Goal: Complete application form

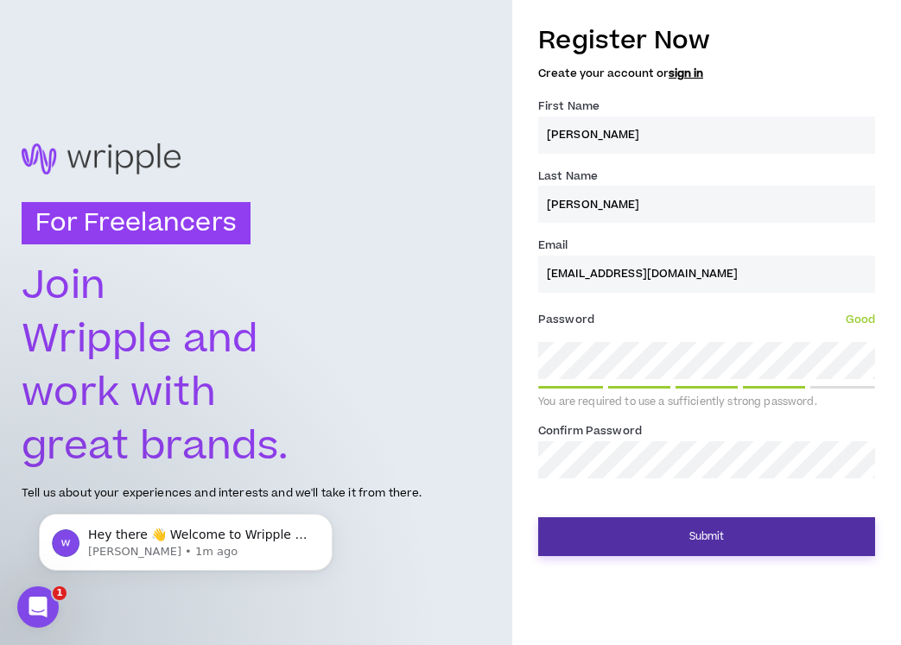
type input "[PERSON_NAME]"
click at [709, 537] on button "Submit" at bounding box center [706, 536] width 337 height 39
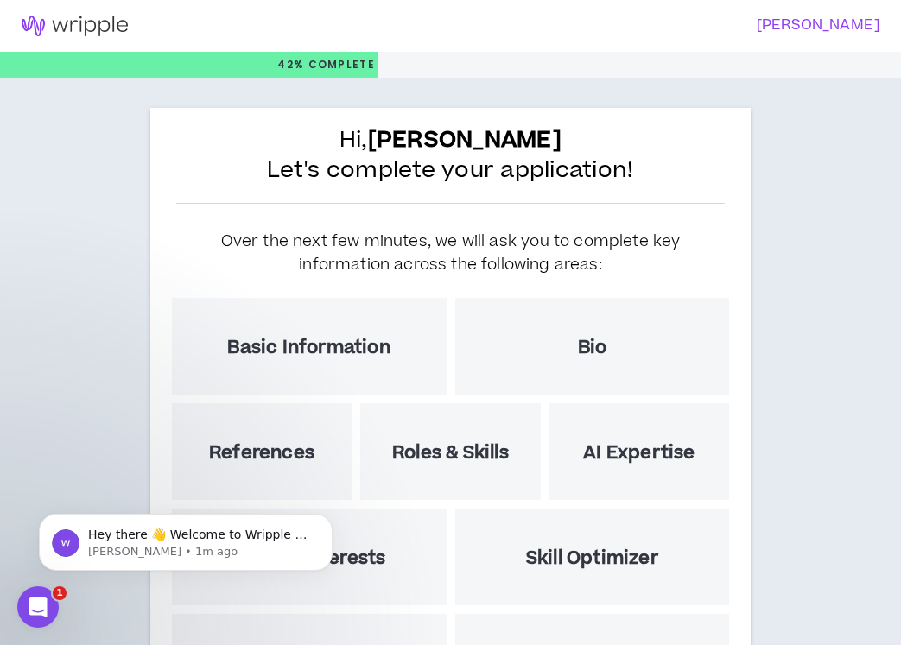
click at [388, 364] on div "Basic Information" at bounding box center [309, 346] width 275 height 97
click at [512, 379] on div "Bio" at bounding box center [592, 346] width 275 height 97
click at [800, 24] on h3 "[PERSON_NAME]" at bounding box center [660, 25] width 440 height 16
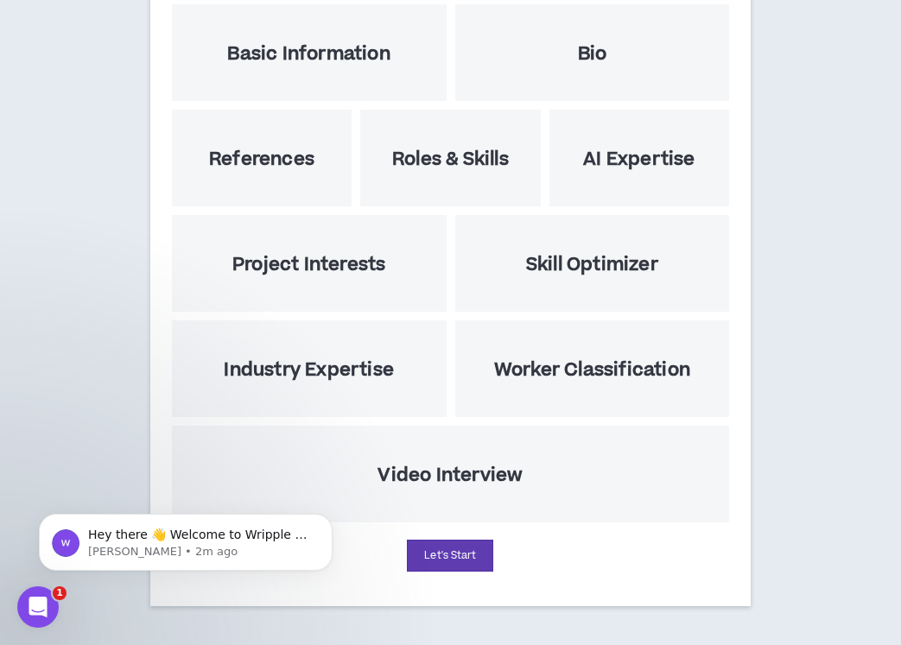
scroll to position [294, 0]
click at [450, 558] on button "Let's Start" at bounding box center [450, 556] width 86 height 32
select select "US"
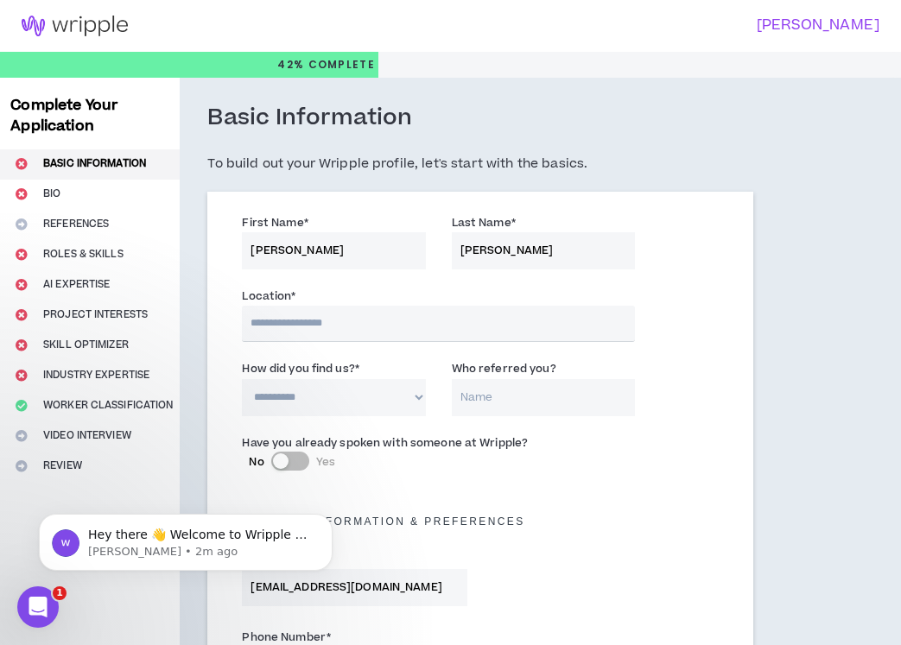
click at [381, 330] on input "text" at bounding box center [438, 324] width 392 height 36
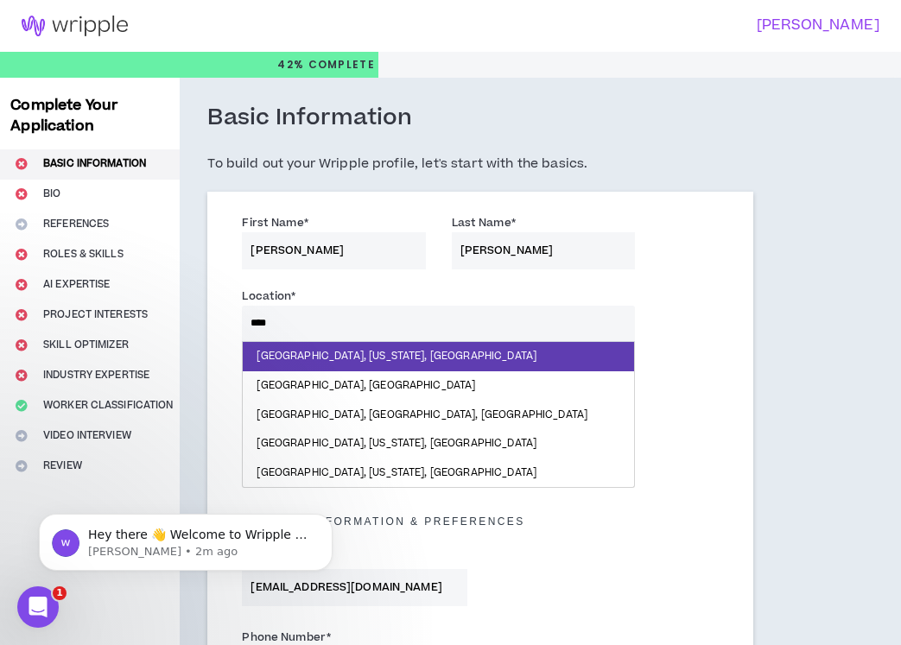
type input "*****"
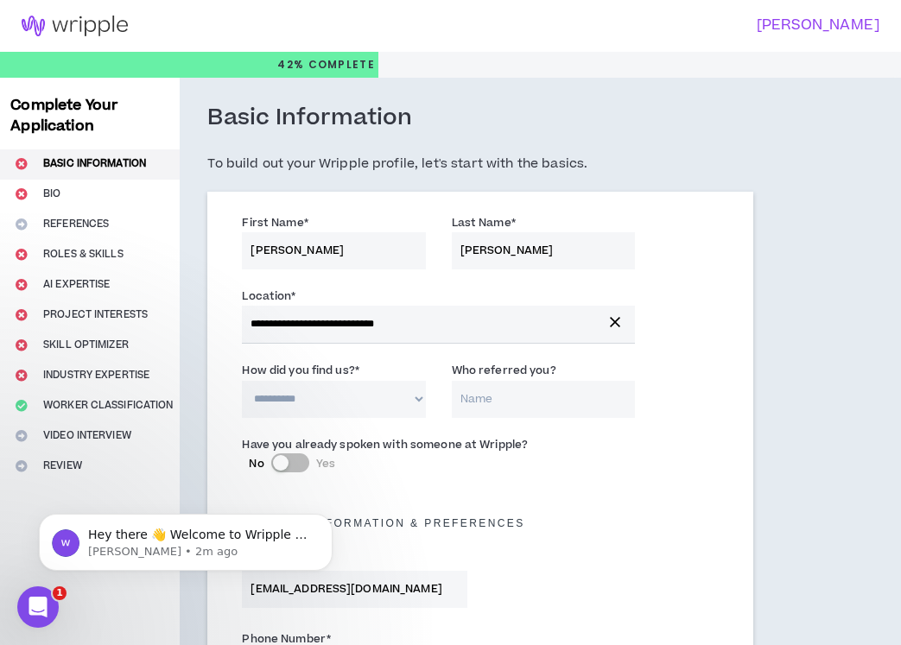
select select "*"
type input "[PERSON_NAME]"
select select "*"
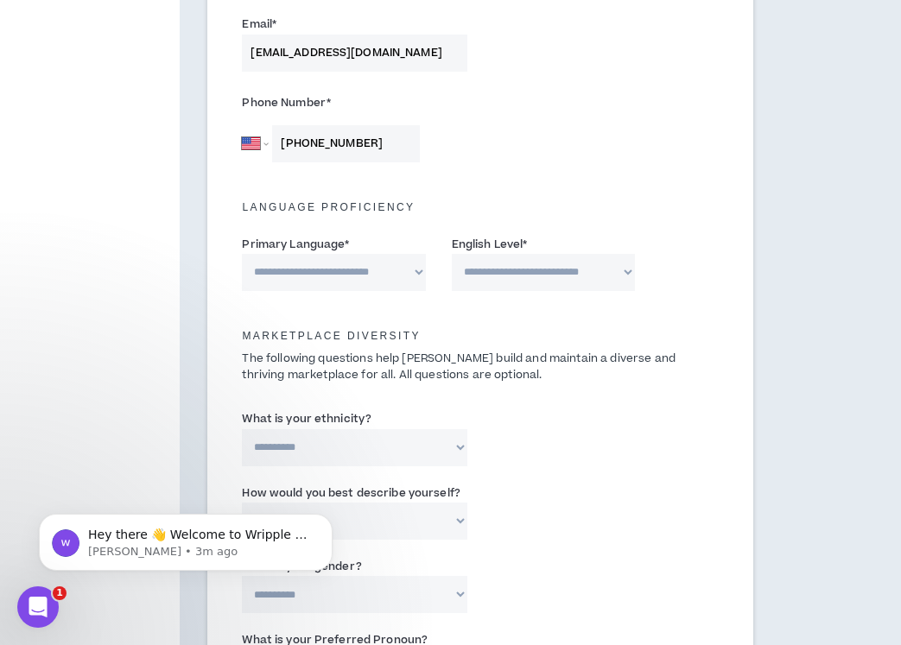
scroll to position [543, 0]
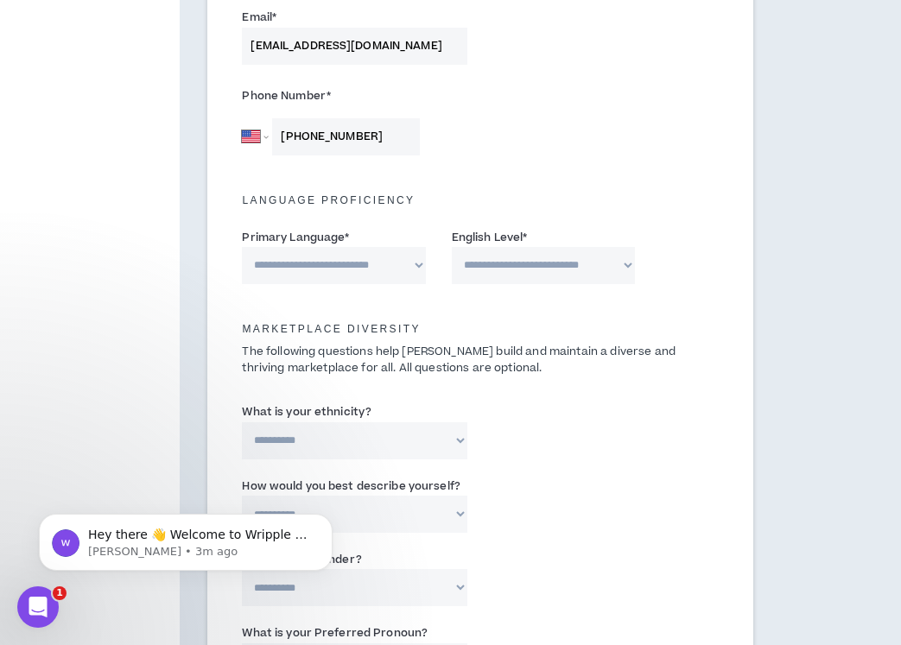
type input "[PHONE_NUMBER]"
select select "*******"
select select "*"
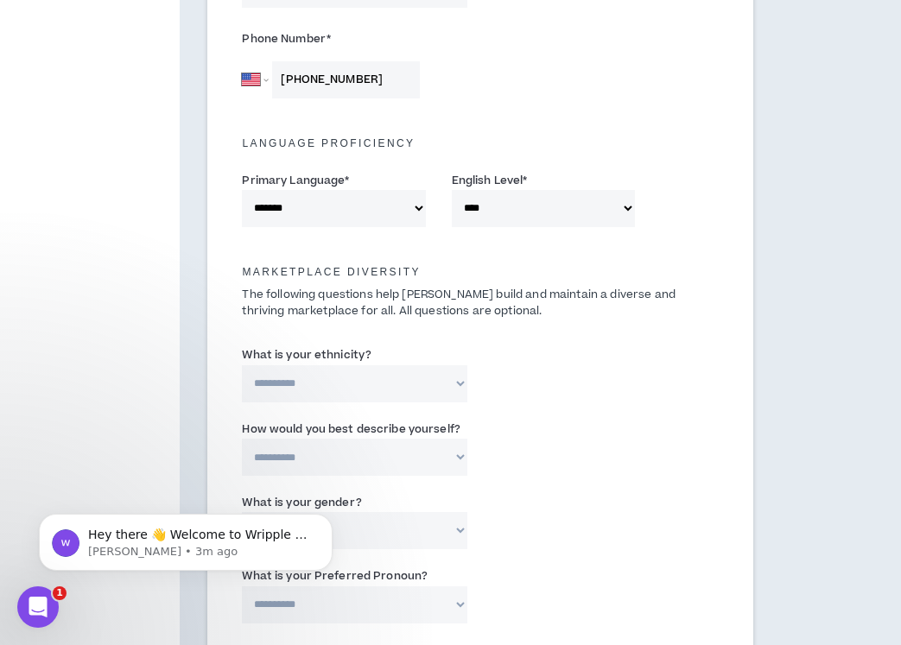
select select "**********"
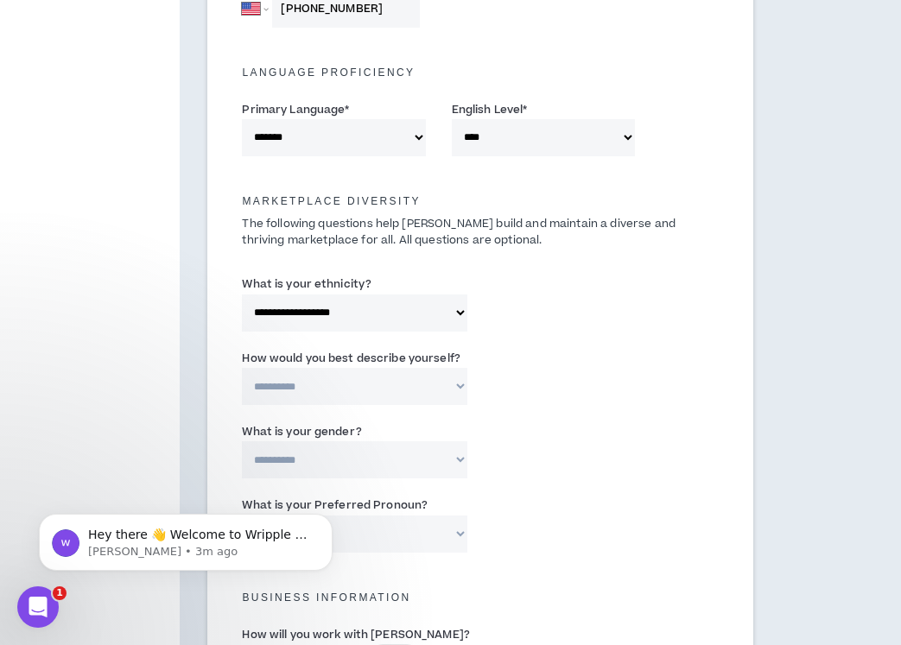
scroll to position [706, 0]
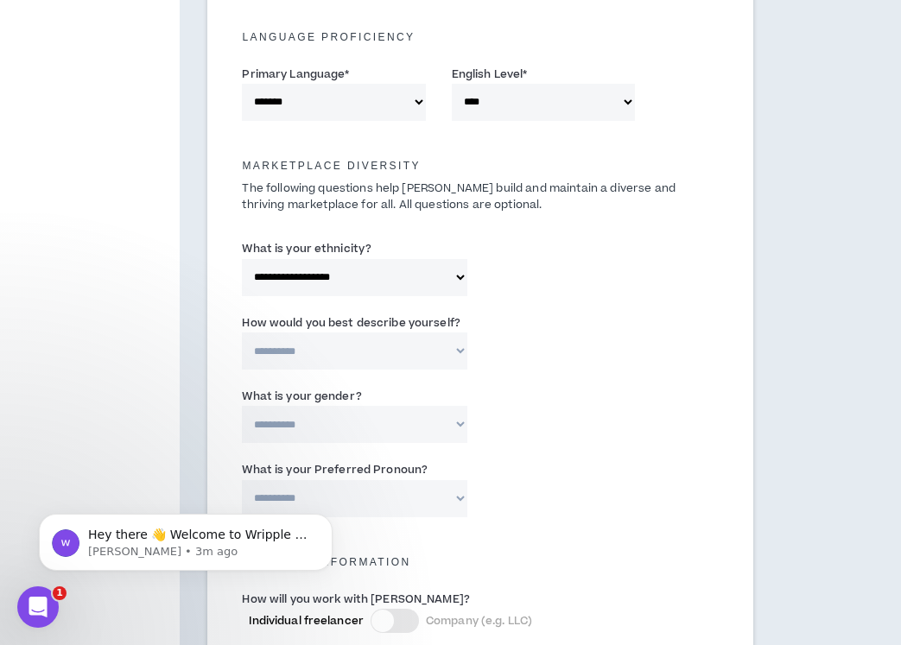
select select "*****"
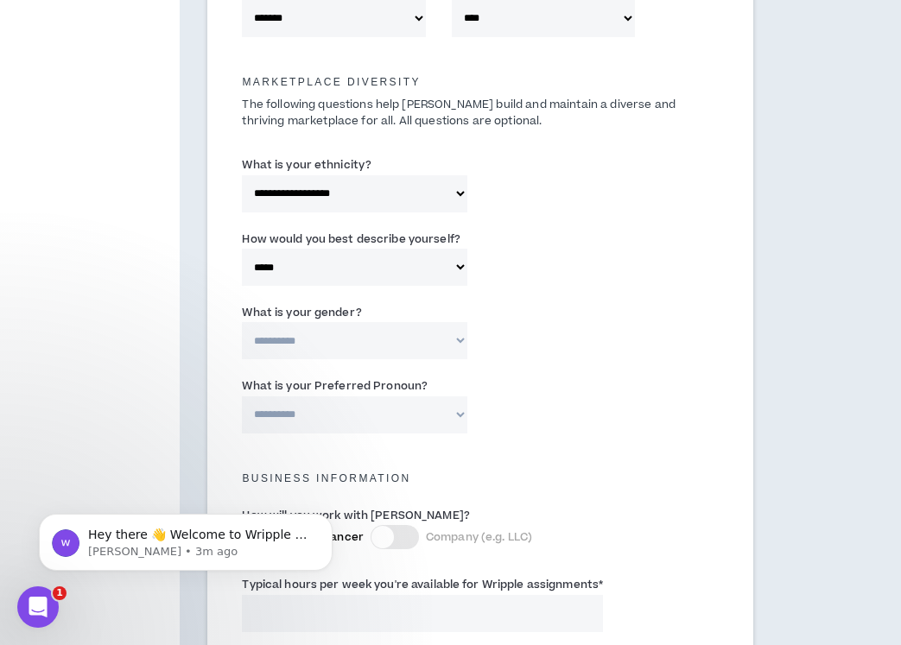
scroll to position [808, 0]
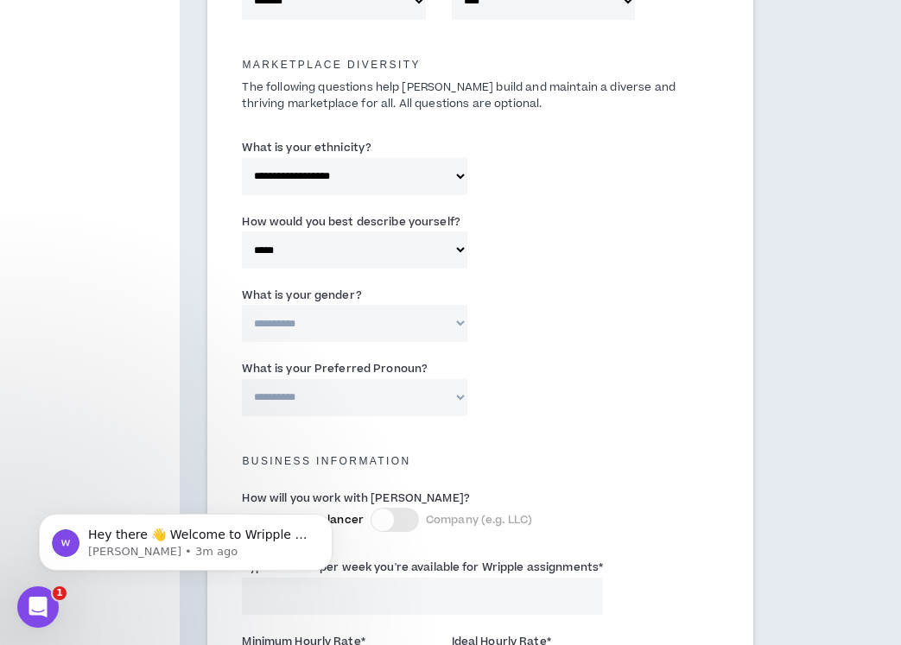
select select "***"
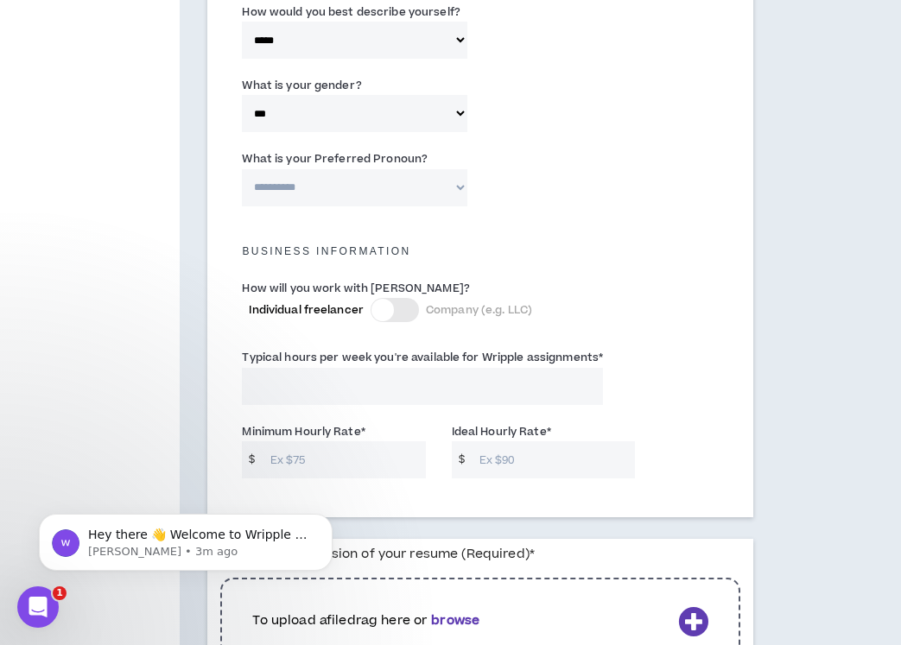
scroll to position [1023, 0]
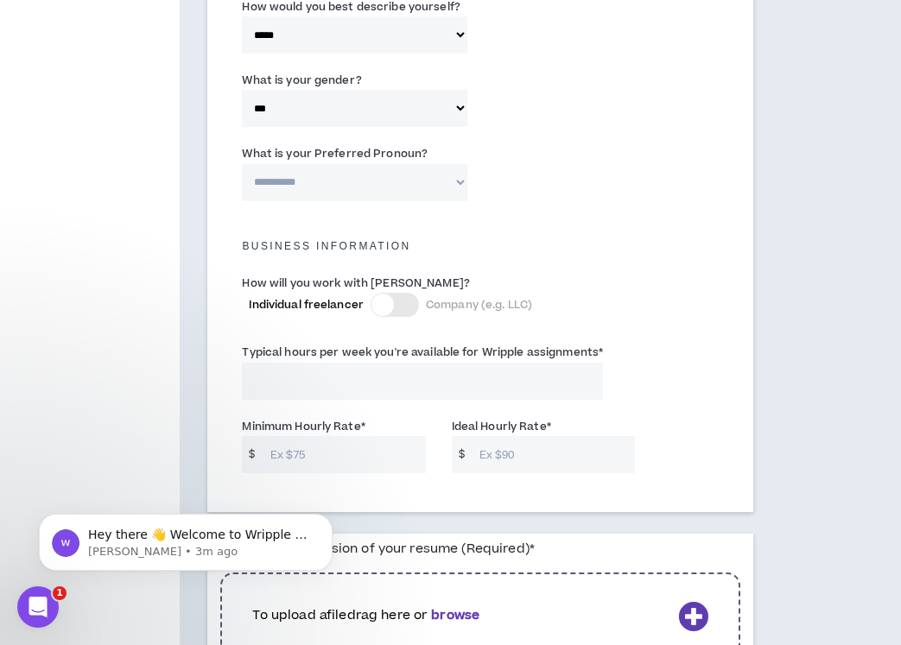
click at [383, 301] on div at bounding box center [382, 305] width 22 height 22
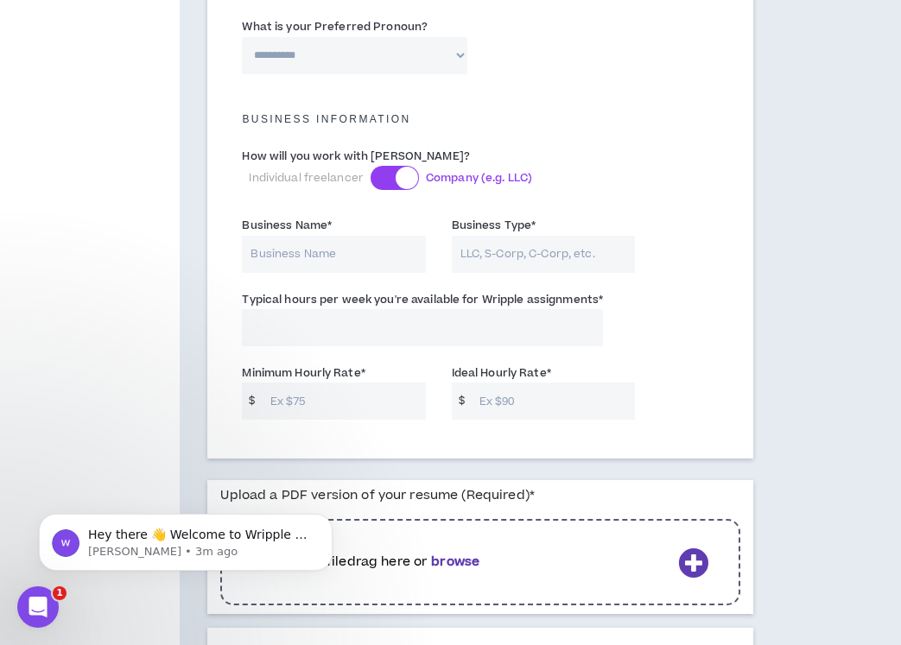
scroll to position [1156, 0]
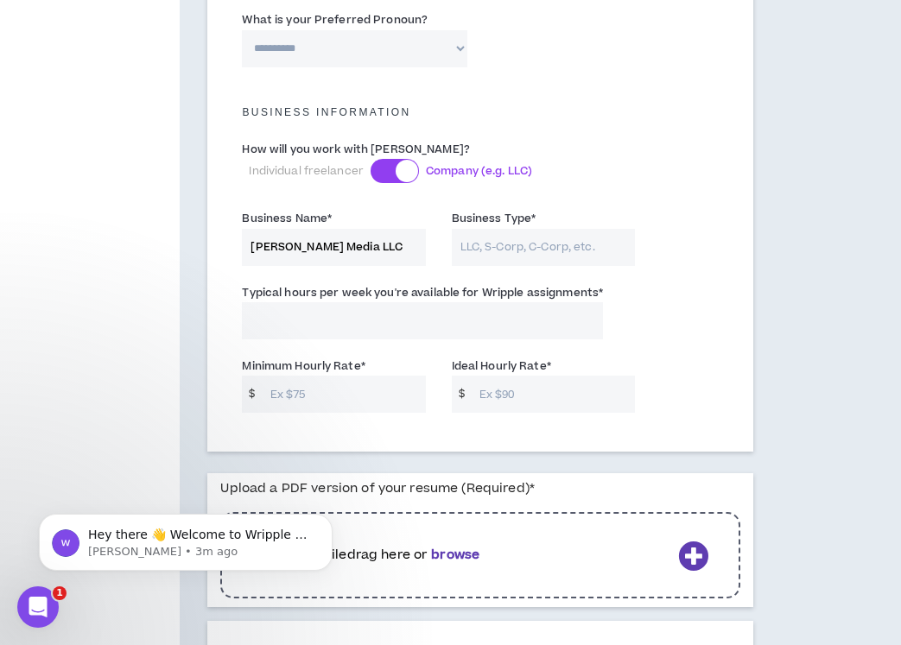
type input "[PERSON_NAME] Media LLC"
type input "LLC"
click at [433, 320] on input "Typical hours per week you're available for Wripple assignments *" at bounding box center [422, 320] width 361 height 37
click at [337, 390] on input "Minimum Hourly Rate *" at bounding box center [344, 394] width 164 height 37
click at [332, 311] on input "Typical hours per week you're available for Wripple assignments *" at bounding box center [422, 320] width 361 height 37
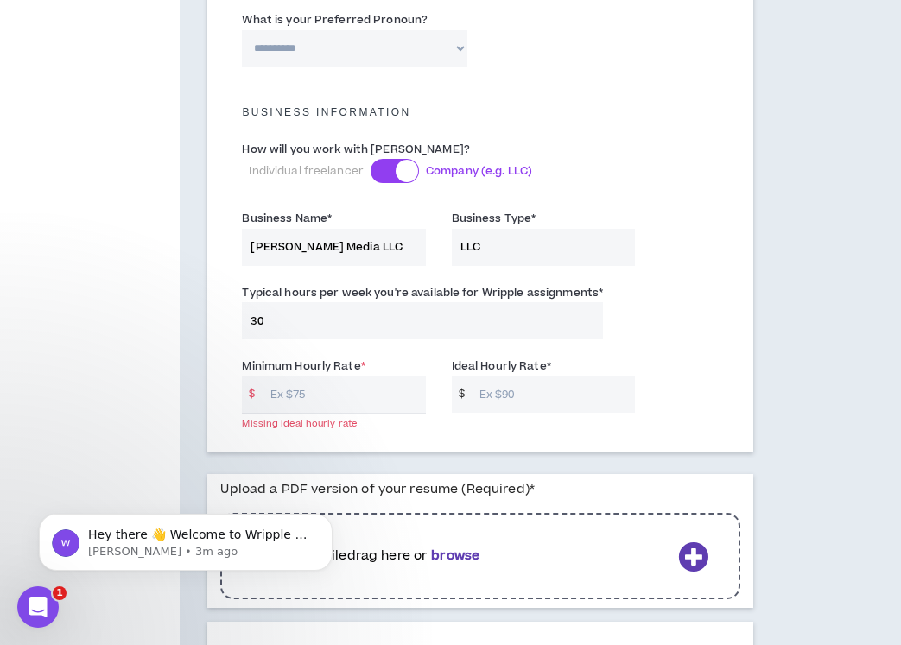
type input "30"
click at [320, 389] on input "Minimum Hourly Rate *" at bounding box center [344, 394] width 164 height 37
type input "175"
click at [491, 385] on input "Ideal Hourly Rate *" at bounding box center [553, 394] width 164 height 37
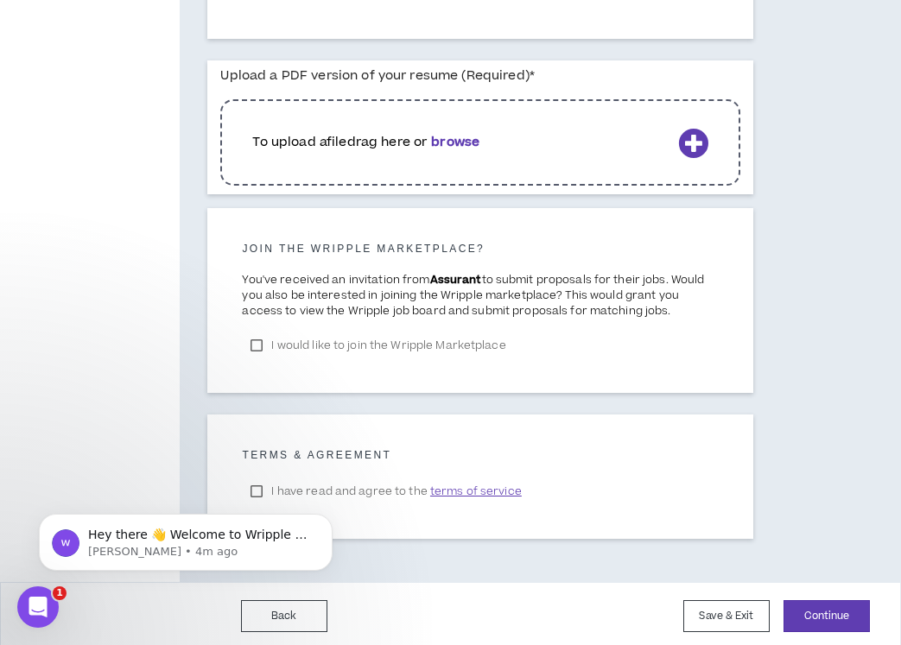
scroll to position [1568, 0]
type input "195"
click at [715, 603] on button "Save & Exit" at bounding box center [726, 617] width 86 height 32
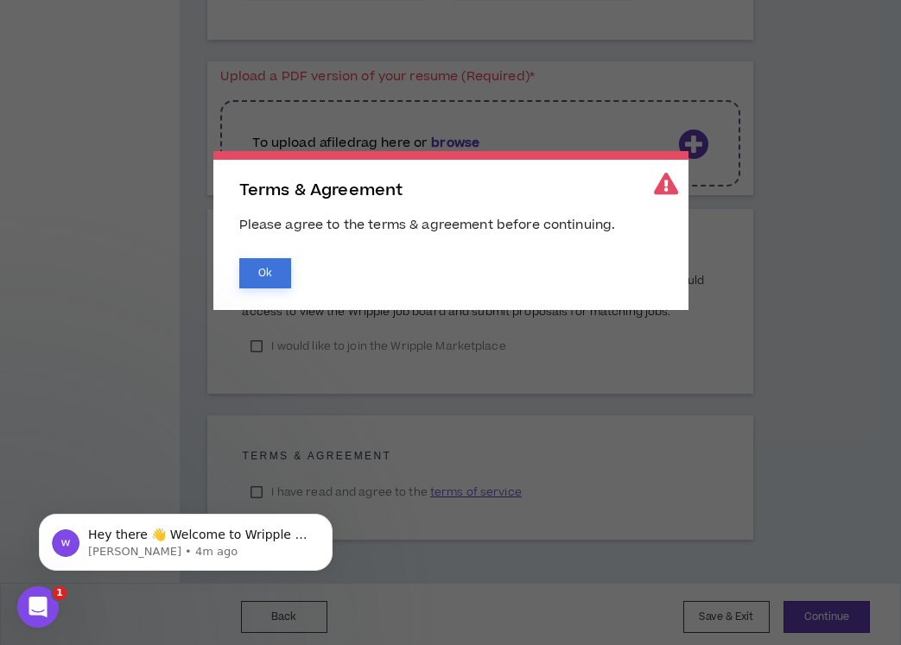
click at [248, 271] on button "Ok" at bounding box center [265, 273] width 52 height 30
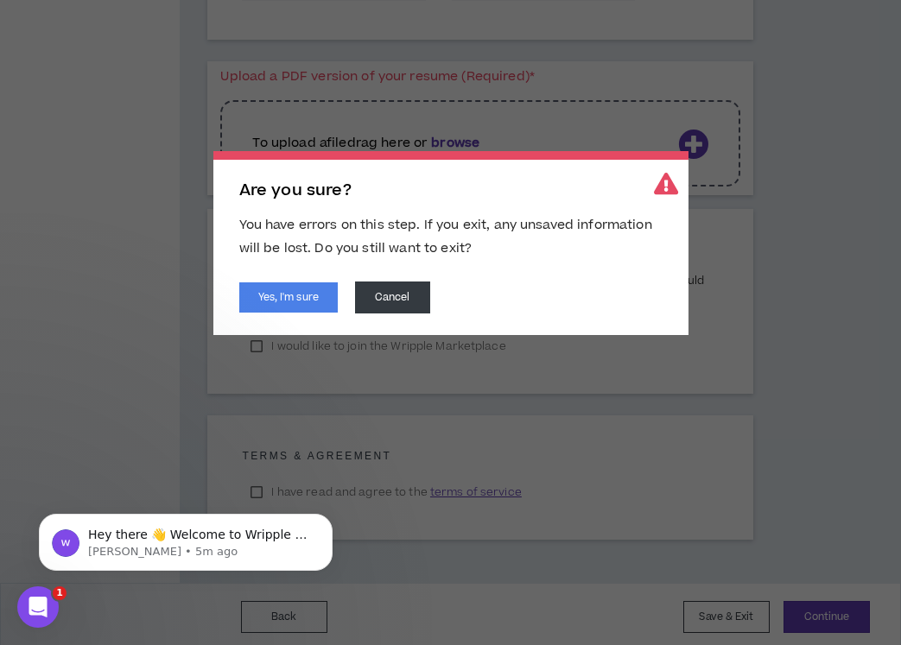
drag, startPoint x: 258, startPoint y: 487, endPoint x: 203, endPoint y: 382, distance: 119.0
click at [203, 478] on html "Hey there 👋 Welcome to Wripple 🙌 Take a look around! If you have any questions,…" at bounding box center [185, 538] width 345 height 121
click at [374, 301] on button "Cancel" at bounding box center [392, 298] width 75 height 32
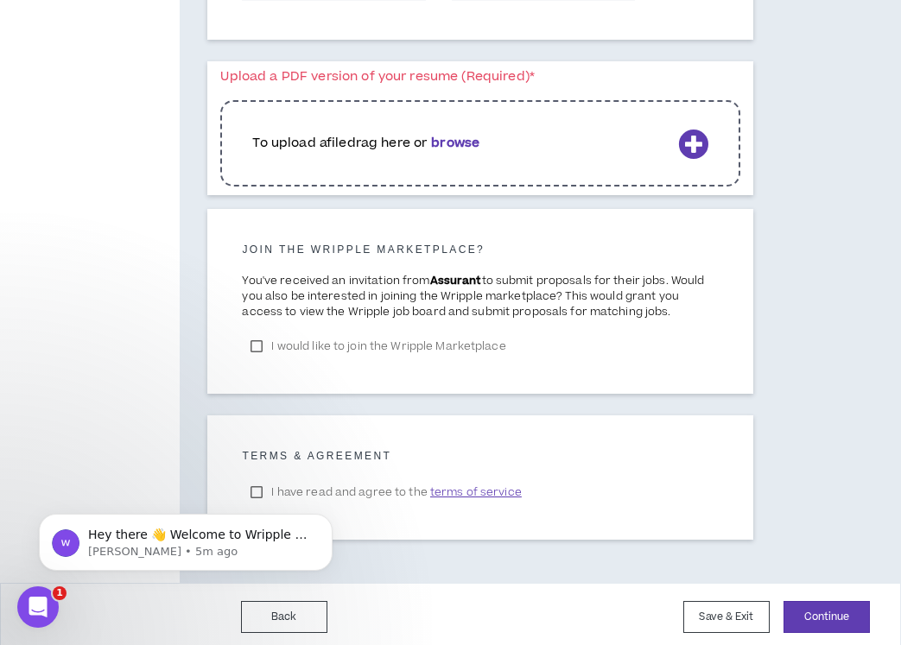
click at [257, 485] on body "Hey there 👋 Welcome to Wripple 🙌 Take a look around! If you have any questions,…" at bounding box center [186, 538] width 332 height 107
click at [255, 482] on html "Hey there 👋 Welcome to Wripple 🙌 Take a look around! If you have any questions,…" at bounding box center [185, 538] width 345 height 121
click at [250, 493] on body "Hey there 👋 Welcome to Wripple 🙌 Take a look around! If you have any questions,…" at bounding box center [186, 538] width 332 height 107
click at [257, 486] on body "Hey there 👋 Welcome to Wripple 🙌 Take a look around! If you have any questions,…" at bounding box center [186, 538] width 332 height 107
click at [446, 484] on span "terms of service" at bounding box center [476, 492] width 92 height 17
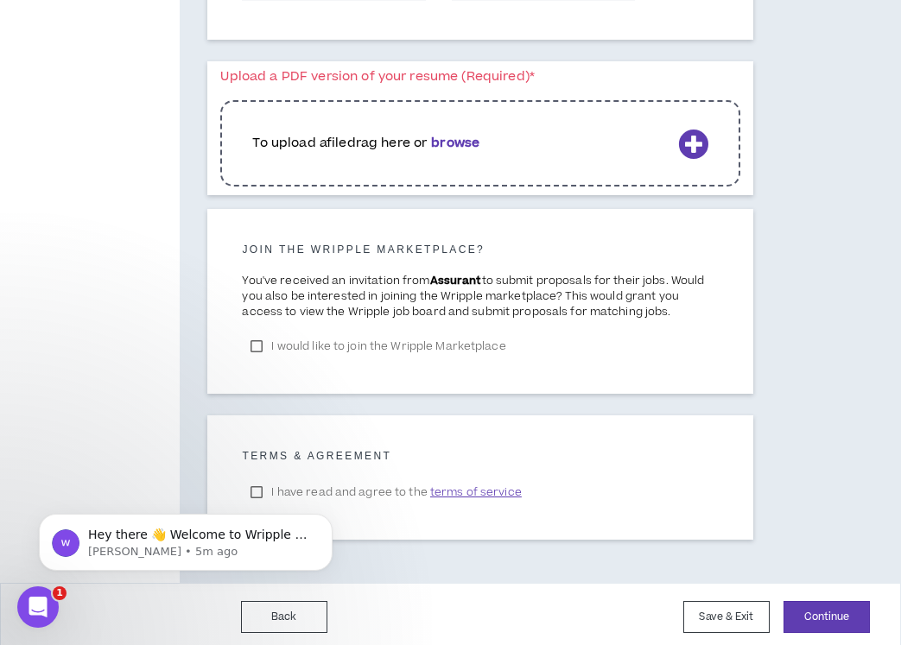
click at [256, 487] on body "Hey there 👋 Welcome to Wripple 🙌 Take a look around! If you have any questions,…" at bounding box center [186, 538] width 332 height 107
click at [328, 523] on icon "Dismiss notification" at bounding box center [328, 519] width 10 height 10
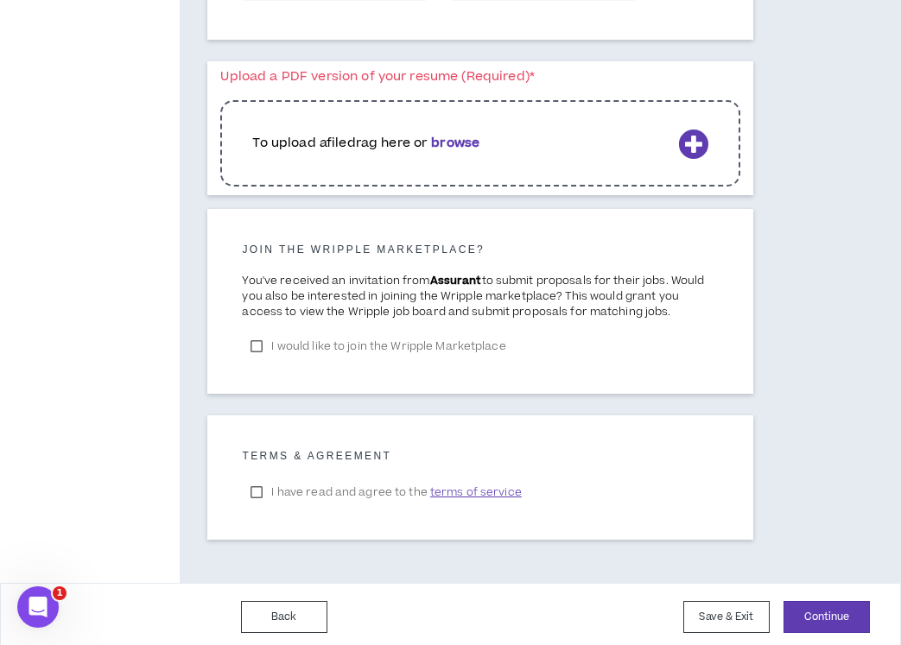
click at [257, 485] on label "I have read and agree to the terms of service" at bounding box center [386, 492] width 288 height 26
click at [257, 336] on label "I would like to join the Wripple Marketplace" at bounding box center [378, 346] width 272 height 26
click at [722, 606] on button "Save & Exit" at bounding box center [726, 617] width 86 height 32
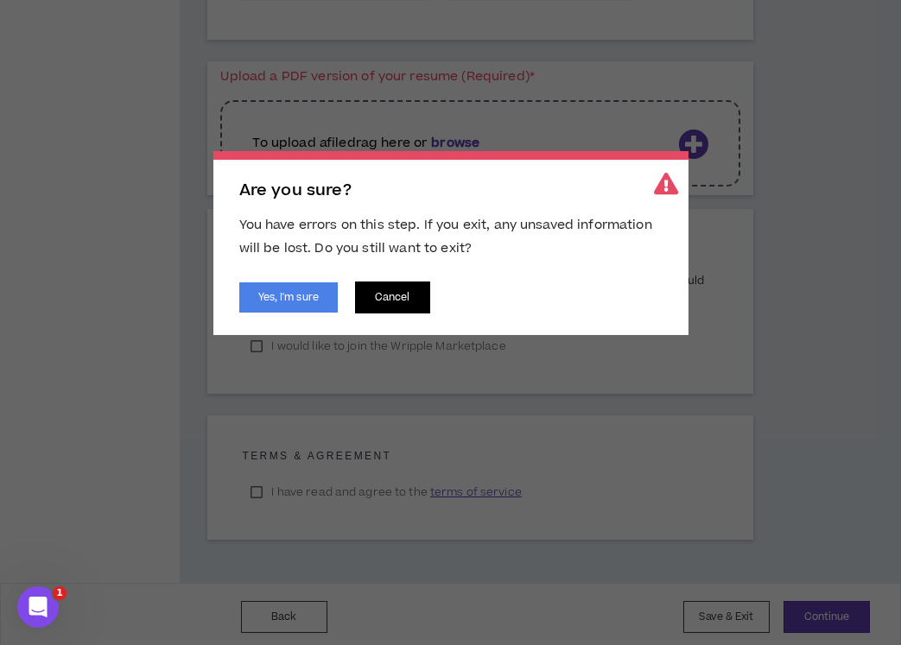
click at [413, 296] on button "Cancel" at bounding box center [392, 298] width 75 height 32
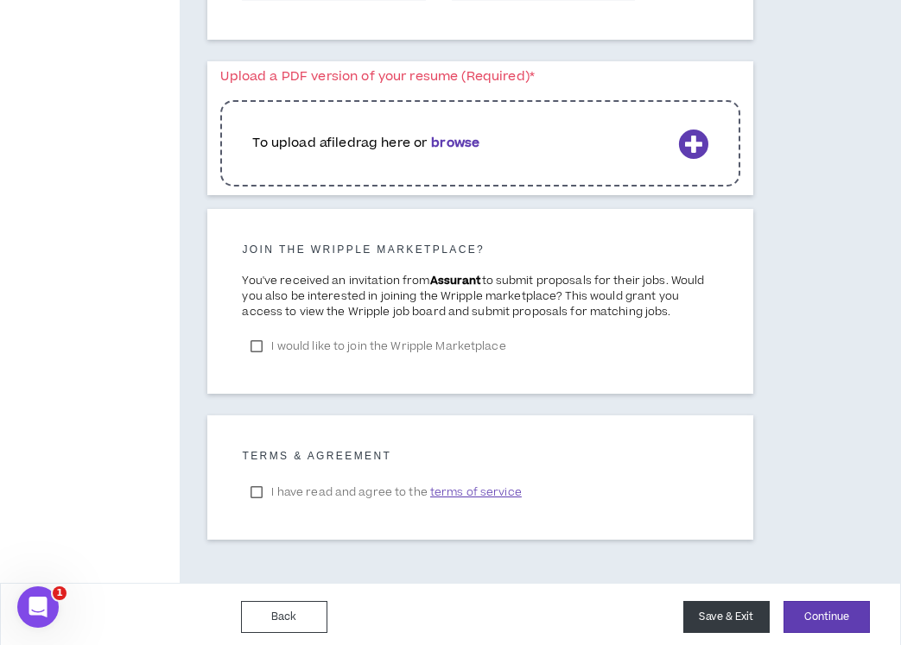
click at [715, 608] on button "Save & Exit" at bounding box center [726, 617] width 86 height 32
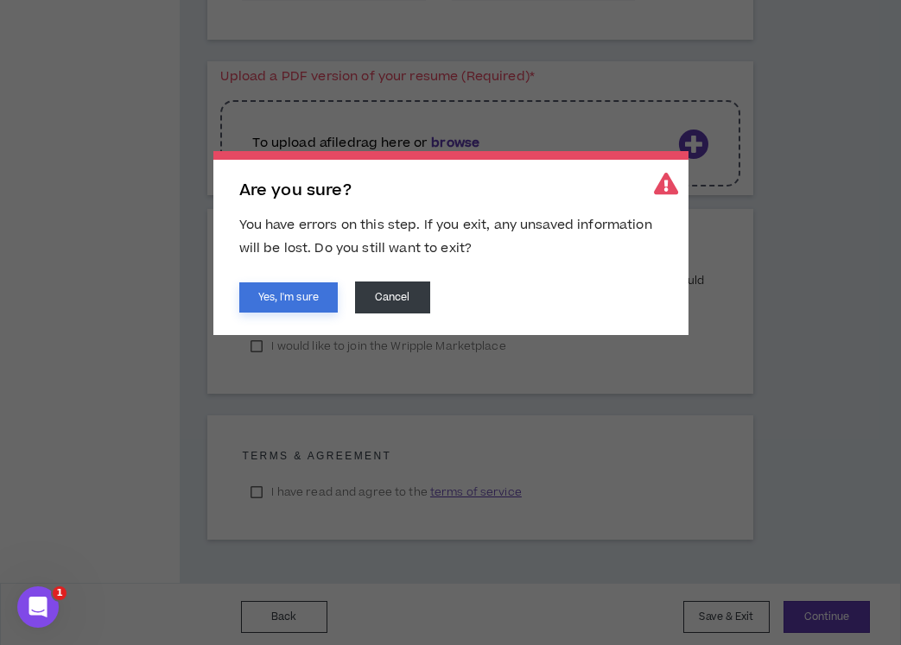
click at [288, 301] on button "Yes, I'm sure" at bounding box center [288, 297] width 98 height 30
